Goal: Task Accomplishment & Management: Complete application form

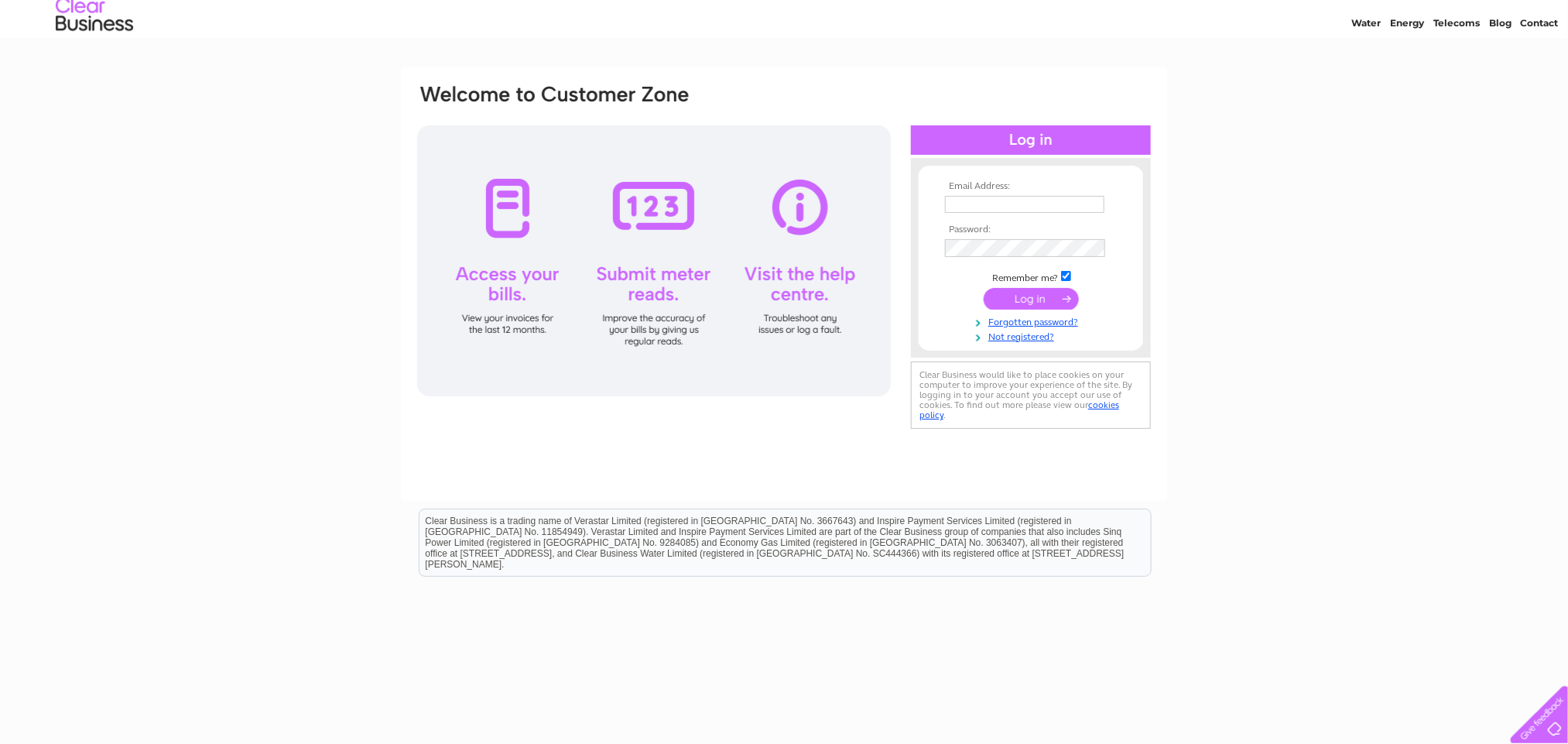
scroll to position [33, 0]
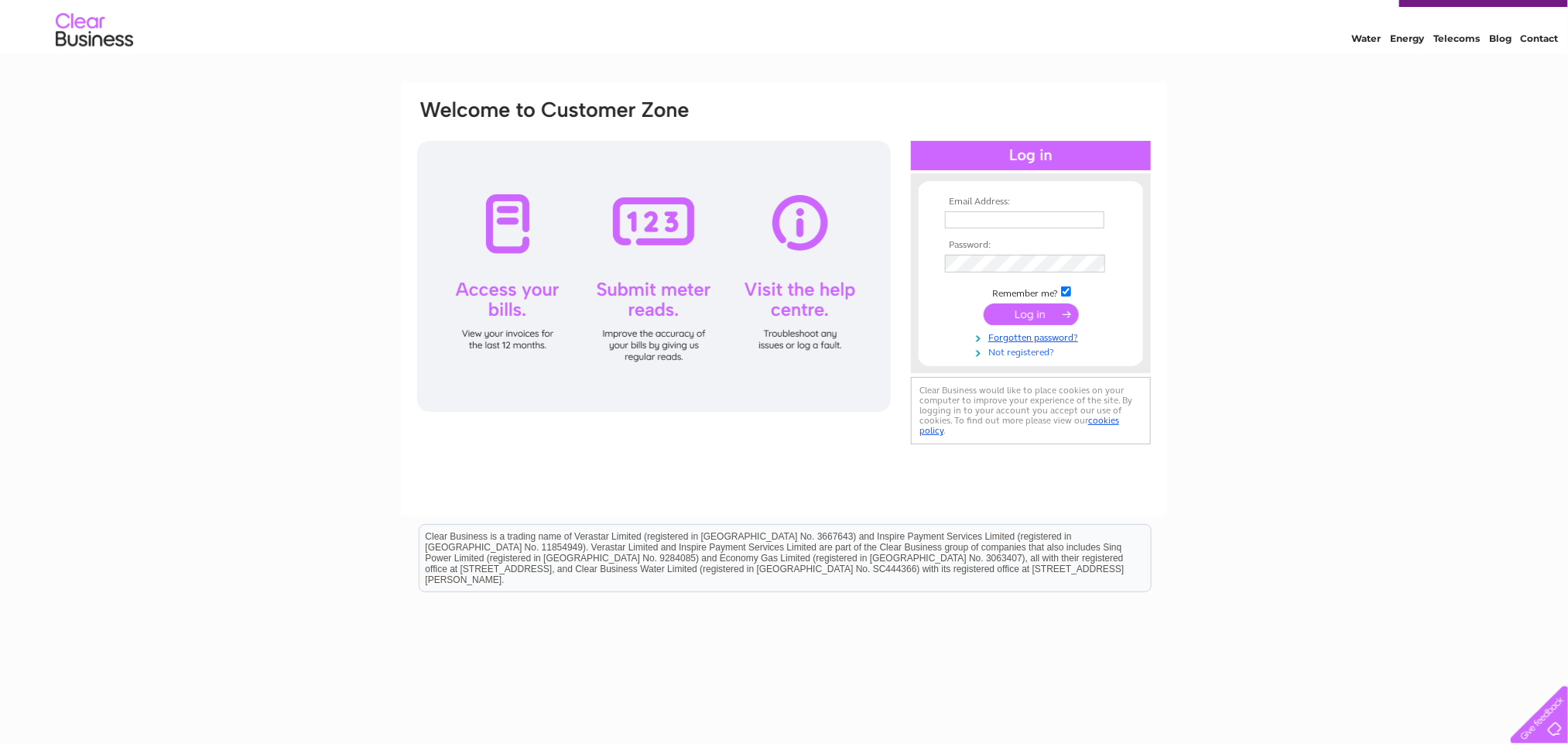
click at [1026, 352] on link "Not registered?" at bounding box center [1033, 350] width 175 height 14
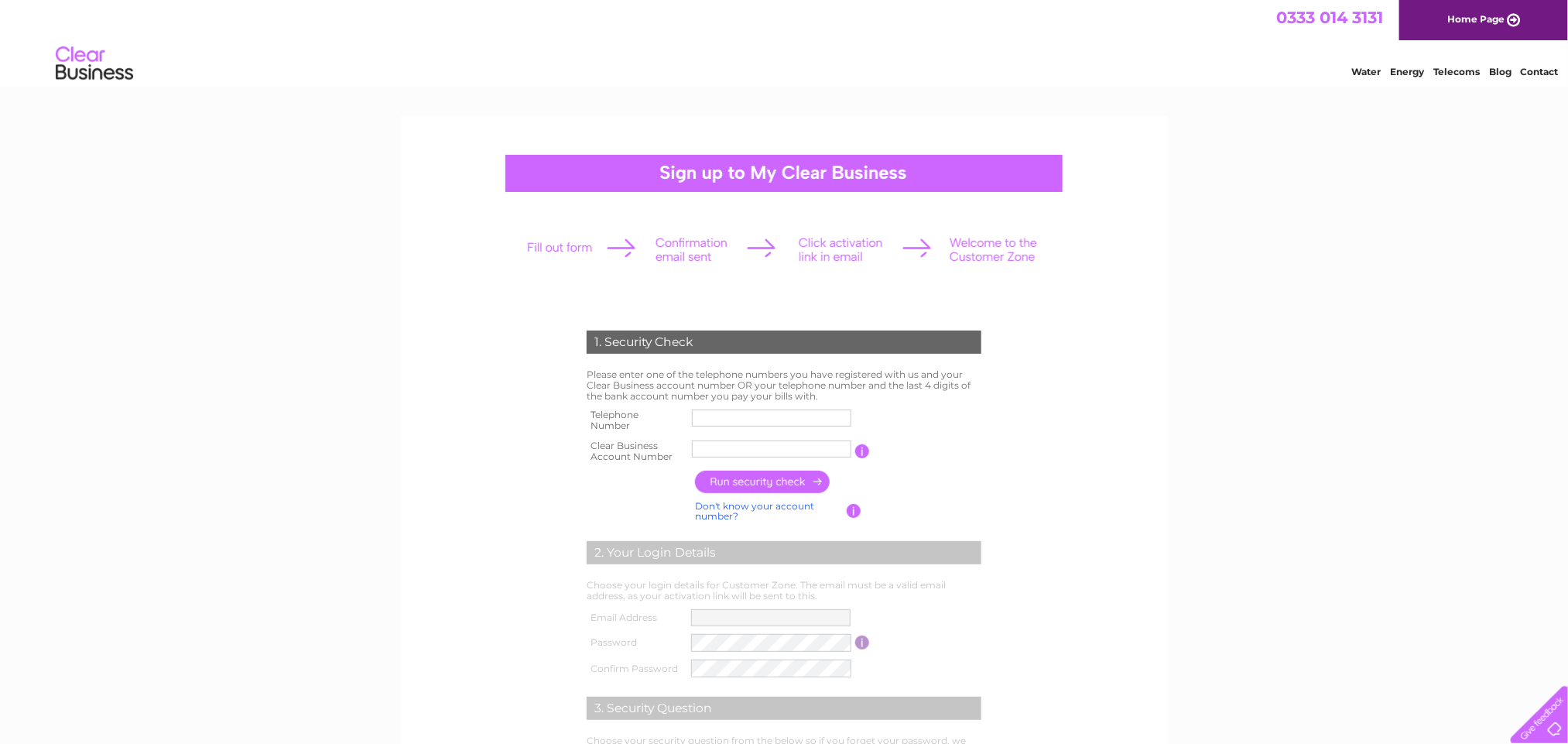
scroll to position [175, 0]
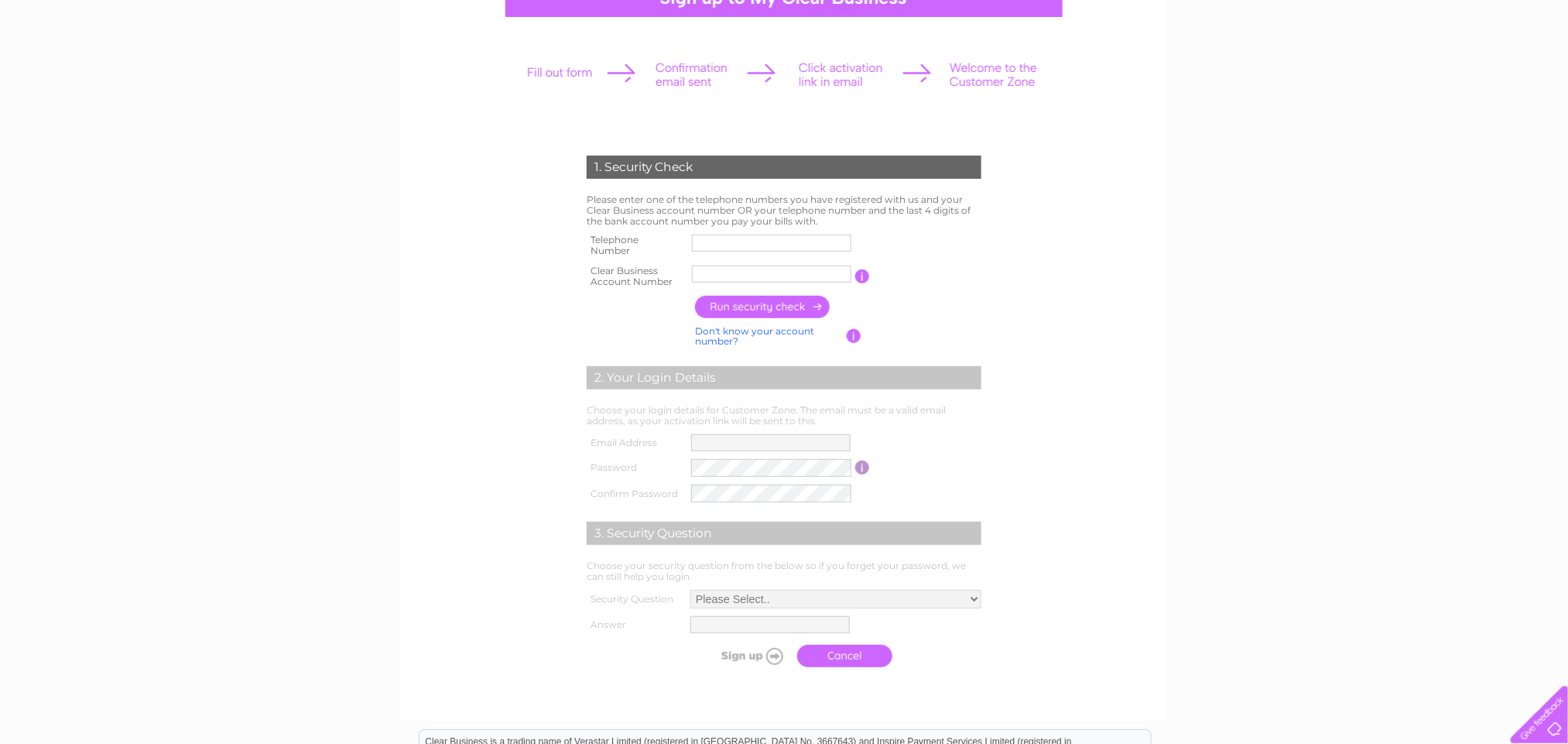
click at [722, 277] on input "text" at bounding box center [772, 274] width 159 height 17
type input "30322902"
click at [746, 304] on input "button" at bounding box center [763, 307] width 136 height 23
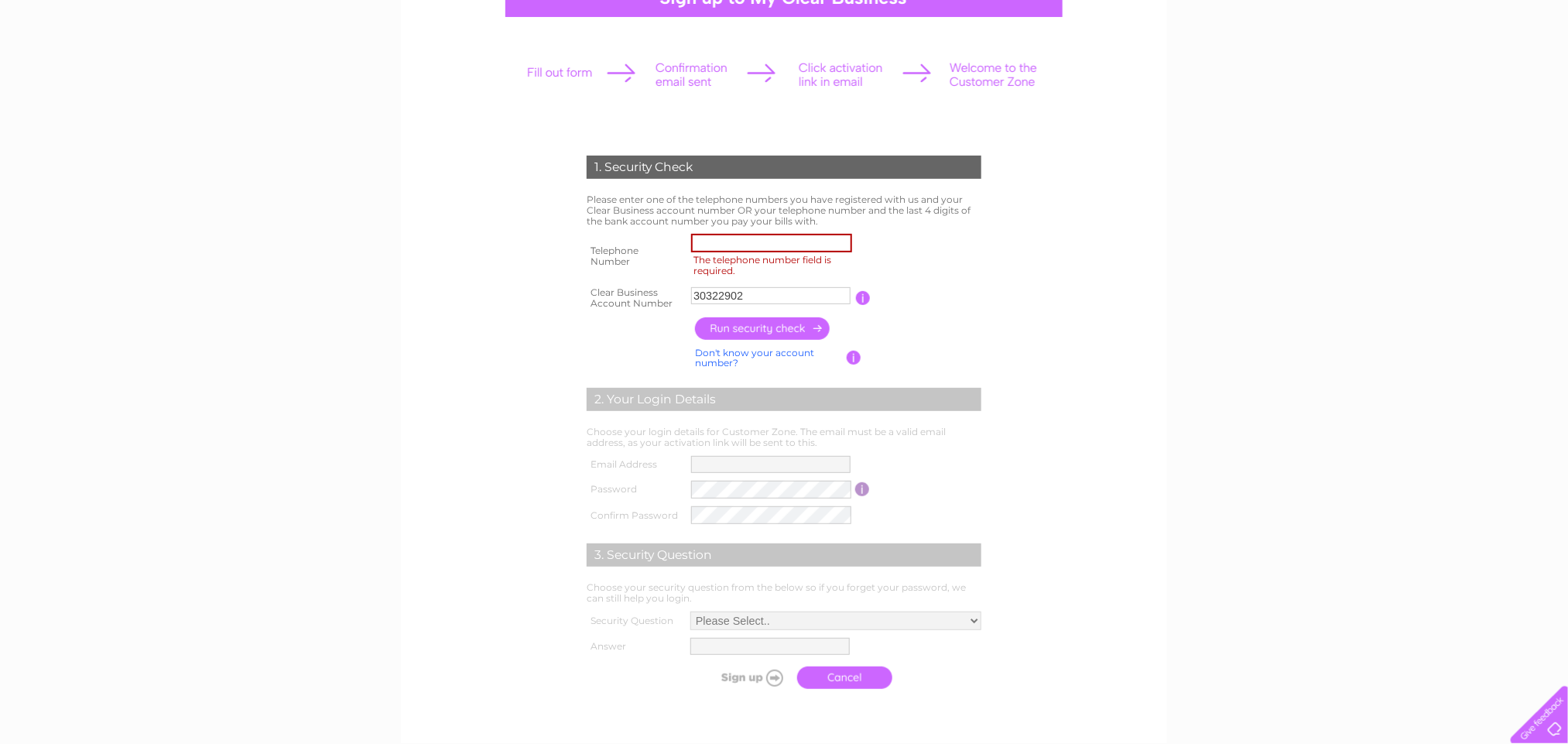
click at [804, 241] on input "The telephone number field is required." at bounding box center [772, 242] width 161 height 18
